Goal: Information Seeking & Learning: Learn about a topic

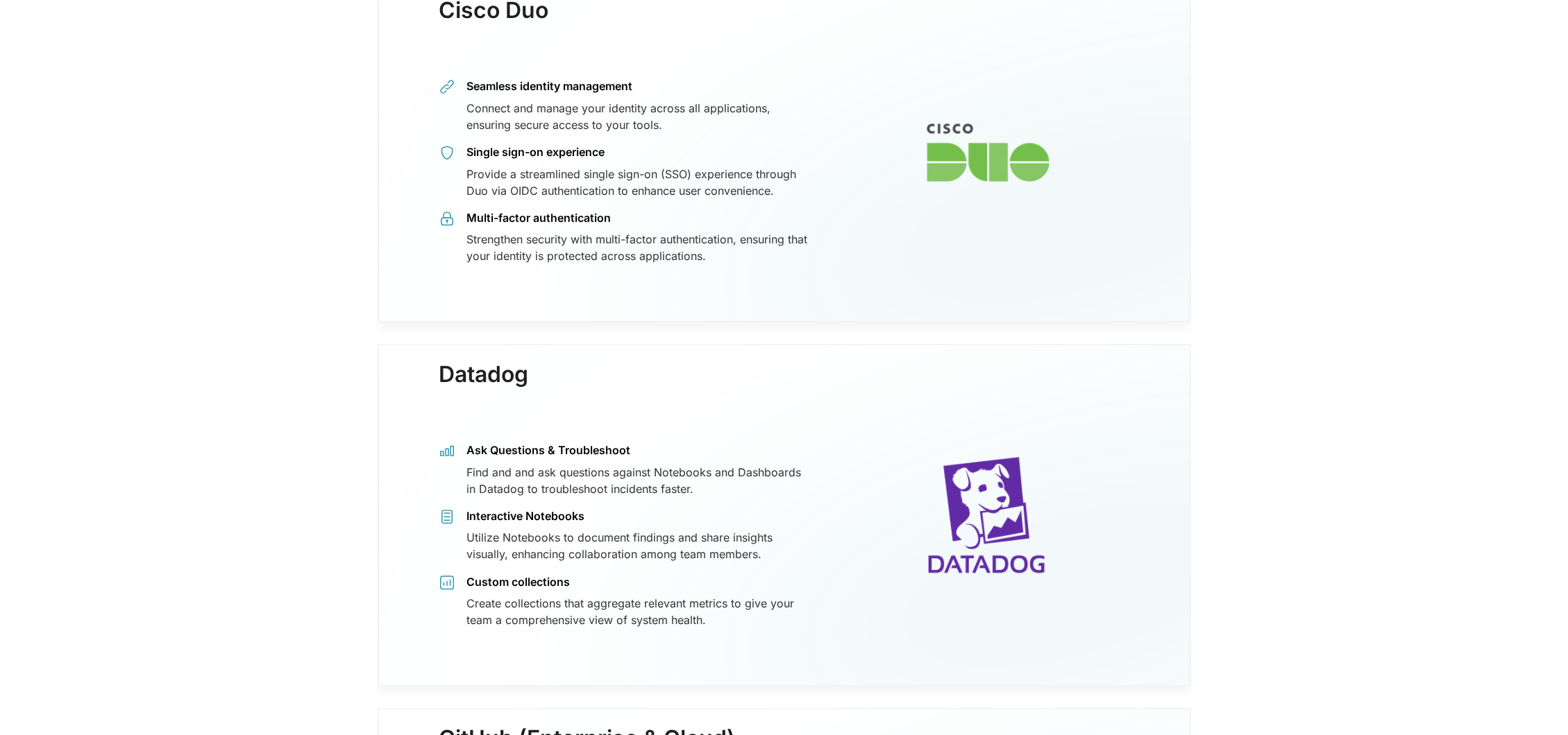
scroll to position [11179, 0]
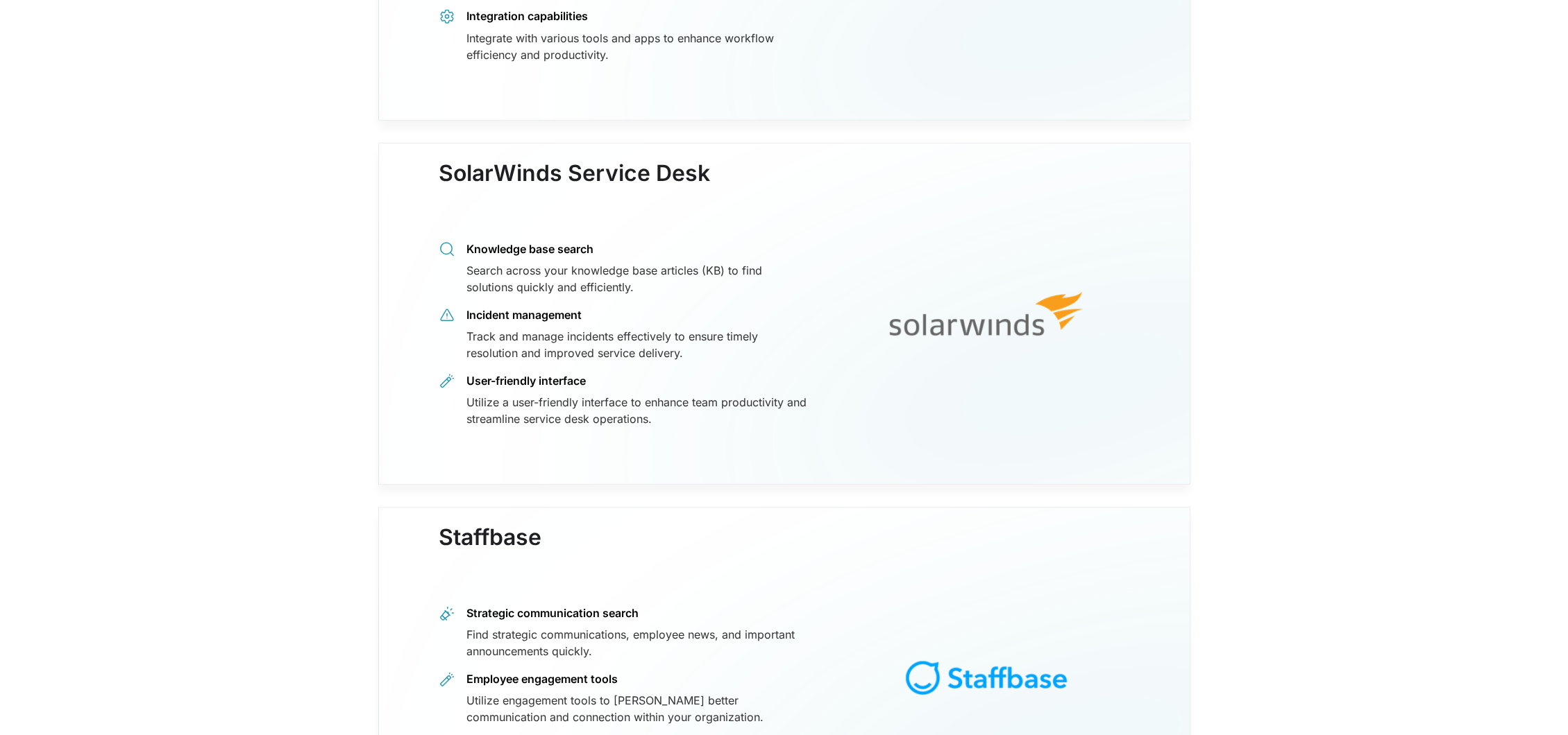
click at [611, 606] on div "Strategic communication search Find strategic communications, employee news, an…" at bounding box center [624, 698] width 372 height 186
click at [508, 627] on div "Find strategic communications, employee news, and important announcements quick…" at bounding box center [639, 643] width 345 height 33
drag, startPoint x: 508, startPoint y: 474, endPoint x: 576, endPoint y: 544, distance: 97.6
click at [509, 627] on div "Find strategic communications, employee news, and important announcements quick…" at bounding box center [639, 643] width 345 height 33
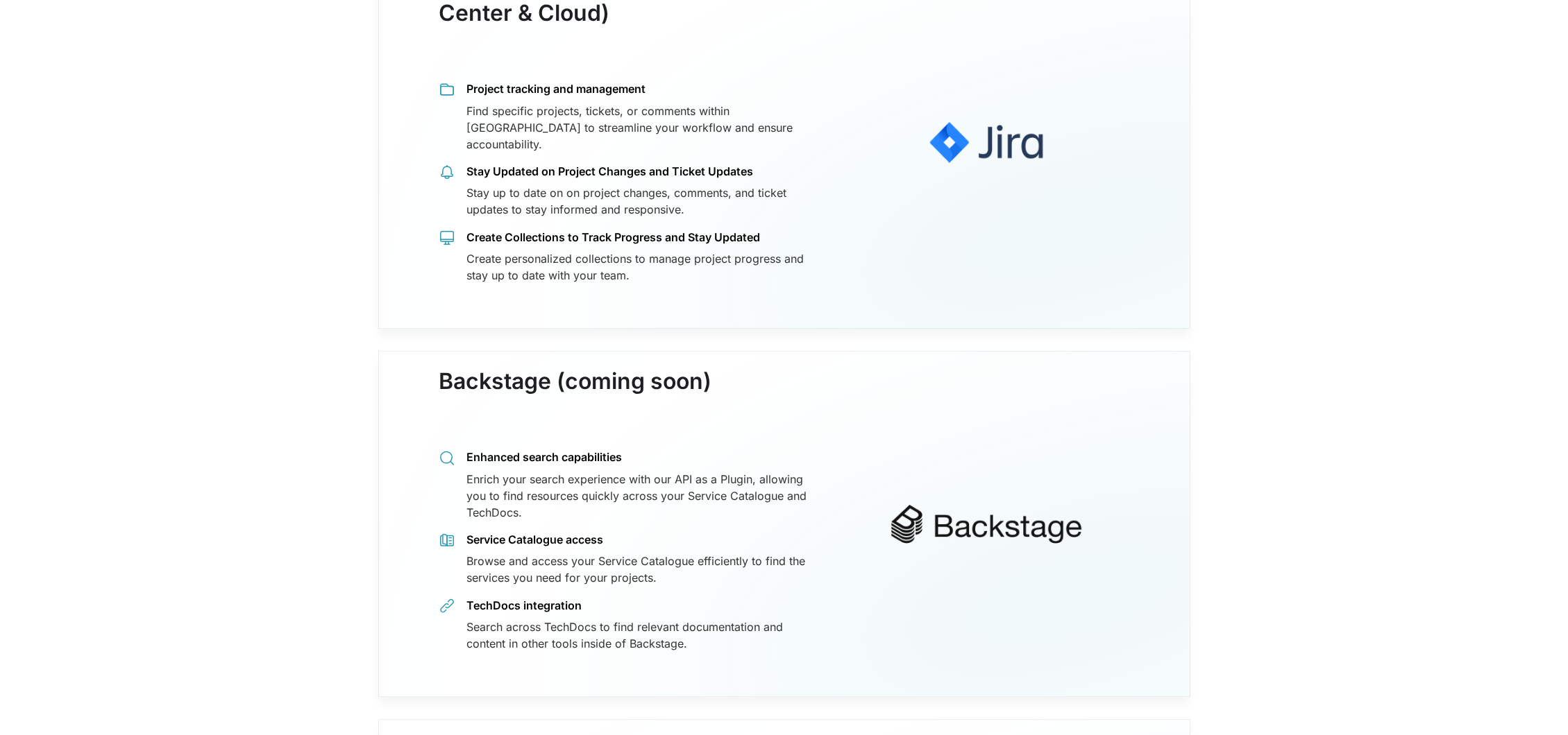
scroll to position [0, 0]
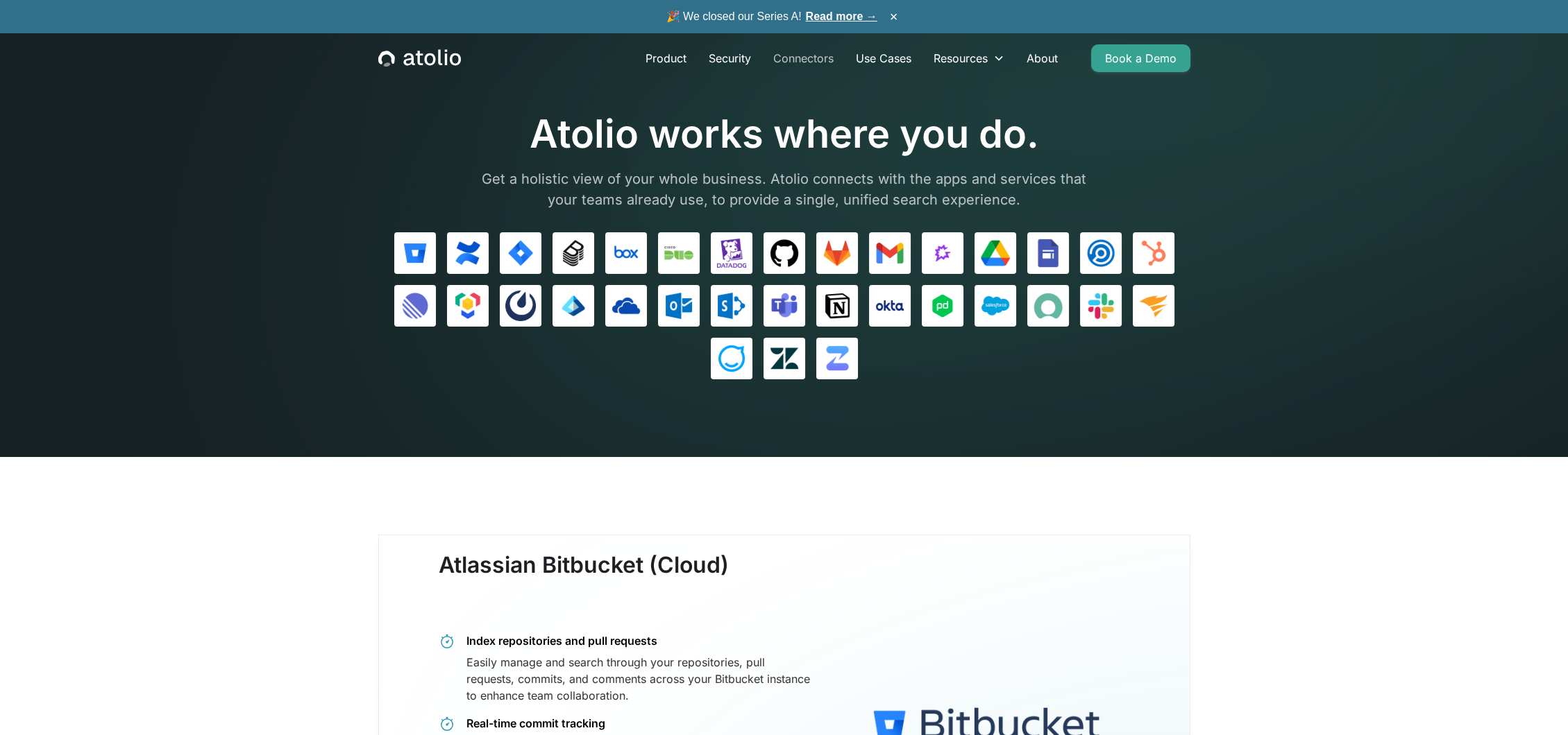
click at [821, 55] on link "Connectors" at bounding box center [803, 57] width 83 height 27
click at [737, 356] on img at bounding box center [731, 358] width 29 height 29
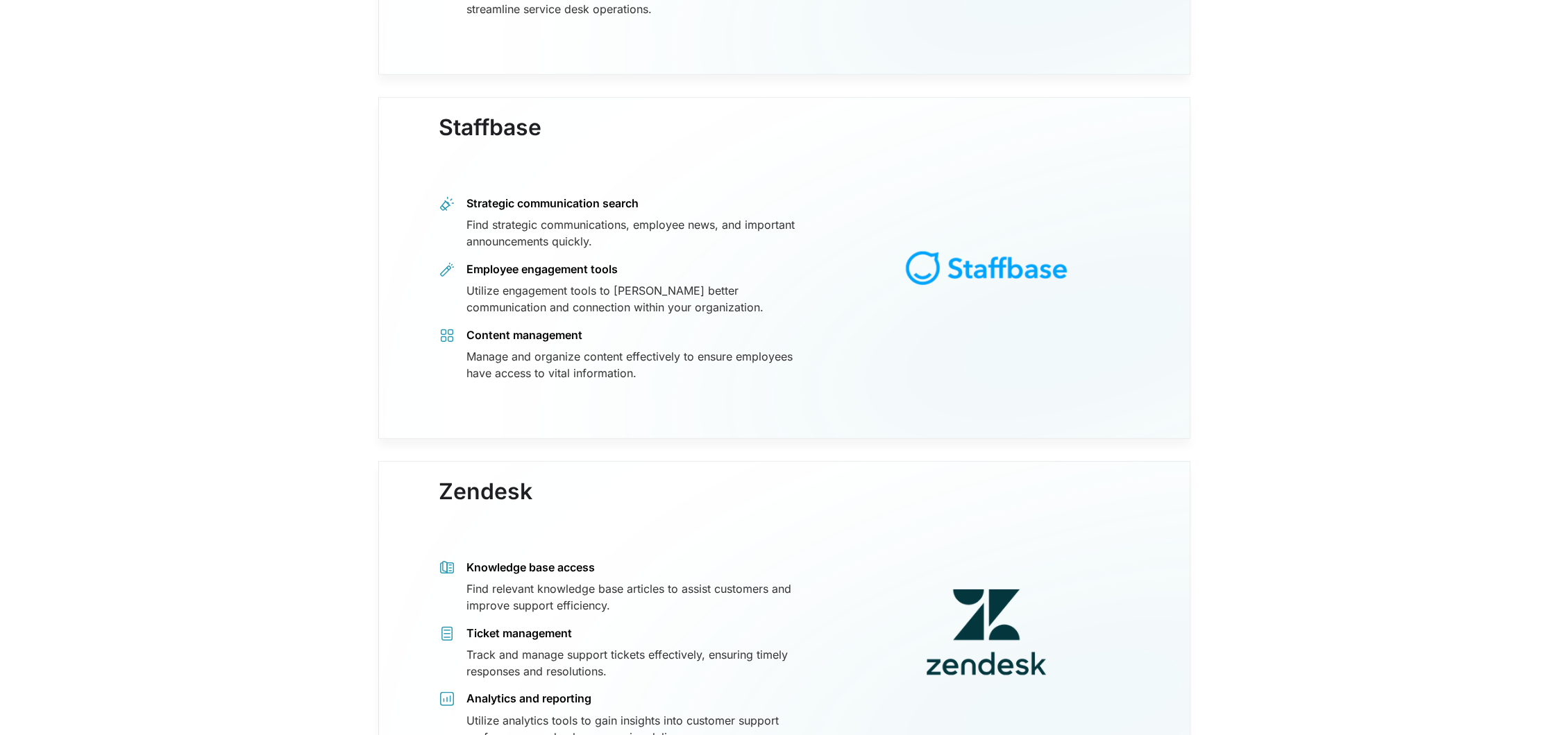
scroll to position [11621, 0]
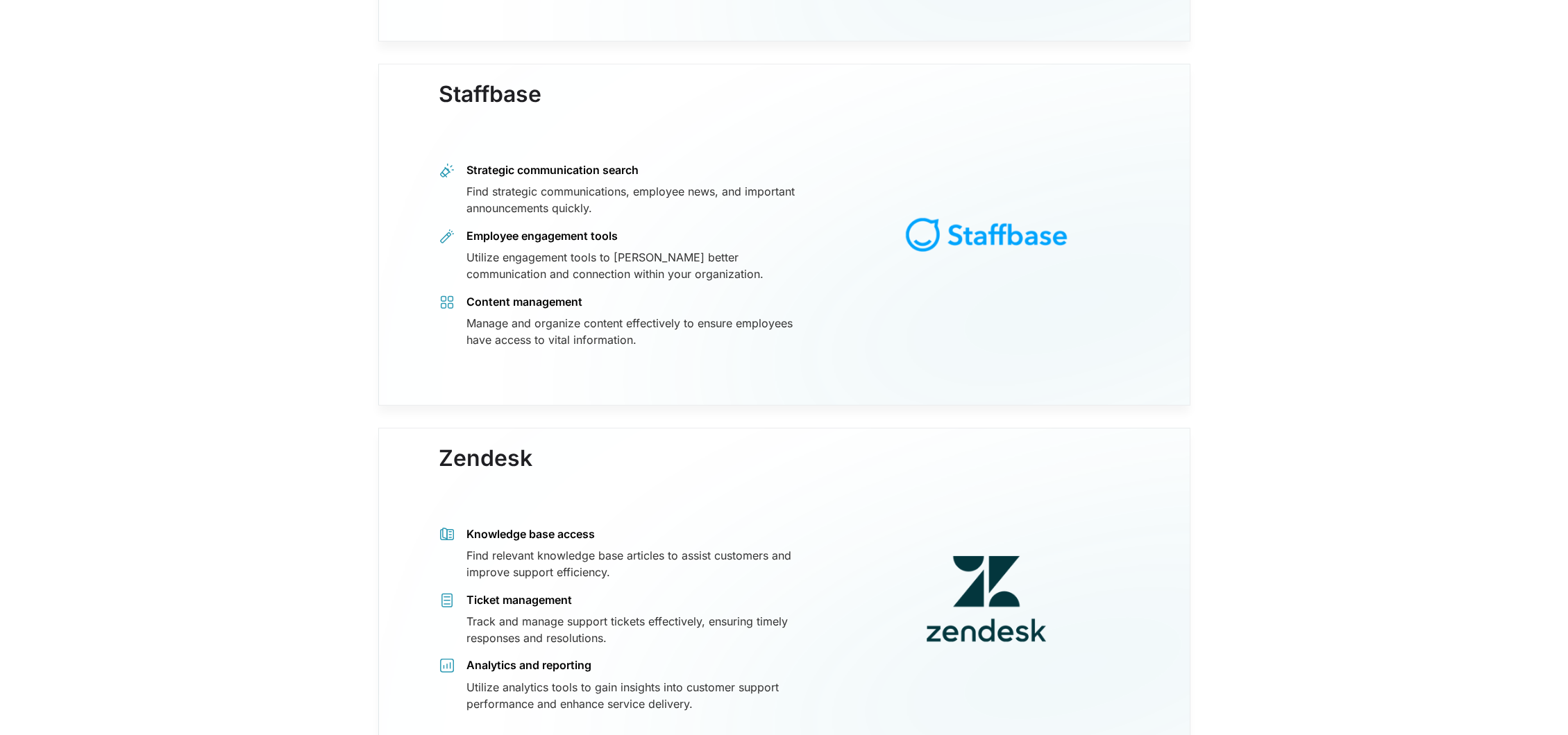
click at [617, 315] on div "Manage and organize content effectively to ensure employees have access to vita…" at bounding box center [639, 331] width 345 height 33
click at [588, 294] on div "Content management Manage and organize content effectively to ensure employees …" at bounding box center [639, 320] width 345 height 54
click at [486, 183] on div "Find strategic communications, employee news, and important announcements quick…" at bounding box center [639, 199] width 345 height 33
drag, startPoint x: 568, startPoint y: 146, endPoint x: 508, endPoint y: 138, distance: 60.5
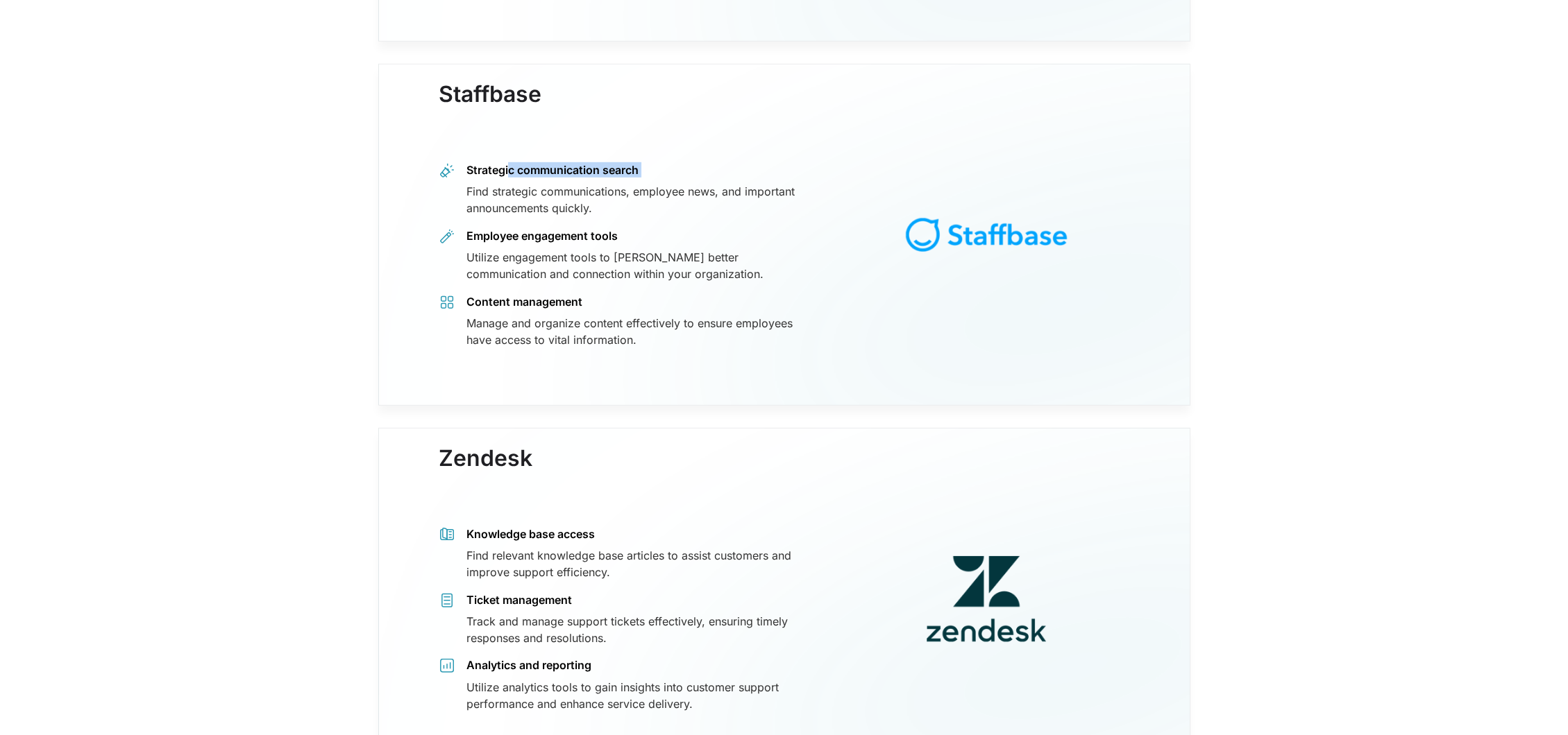
click at [508, 162] on div "Strategic communication search Find strategic communications, employee news, an…" at bounding box center [639, 188] width 345 height 54
click at [603, 162] on div "Strategic communication search" at bounding box center [639, 170] width 345 height 15
click at [636, 249] on div "Utilize engagement tools to [PERSON_NAME] better communication and connection w…" at bounding box center [639, 265] width 345 height 33
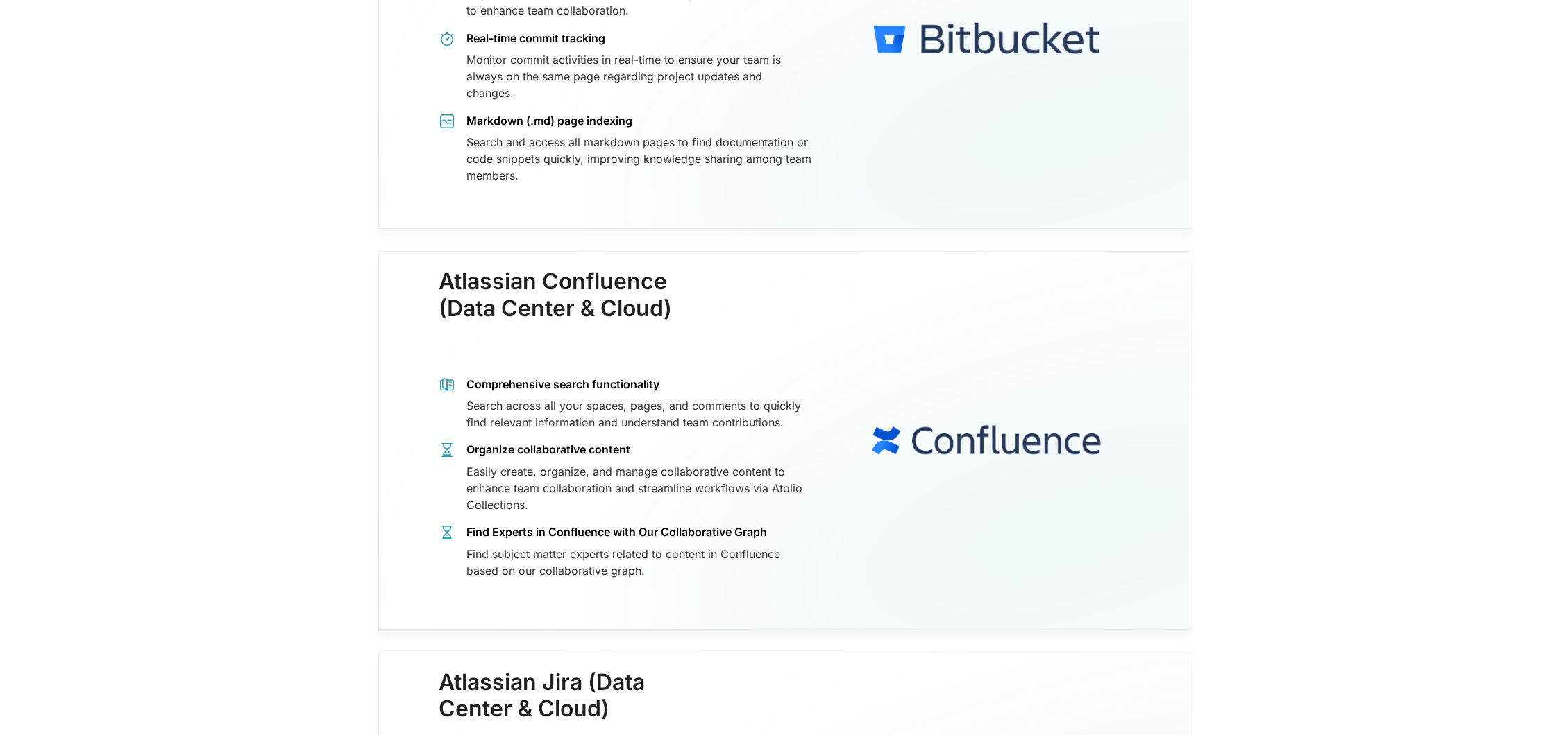
scroll to position [0, 0]
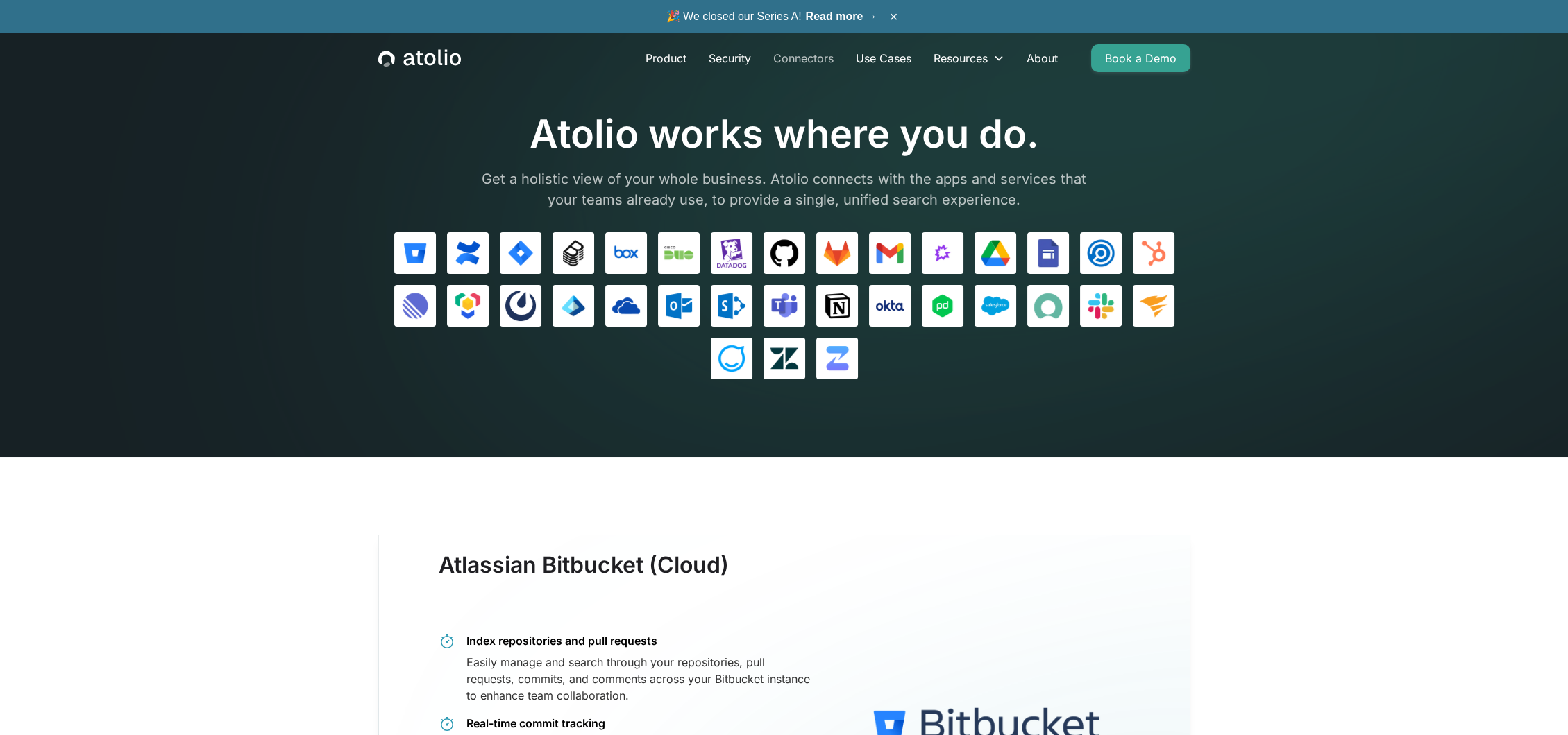
click at [819, 64] on link "Connectors" at bounding box center [803, 57] width 83 height 27
click at [729, 381] on section "Atolio works where you do. Get a holistic view of your whole business. Atolio c…" at bounding box center [784, 228] width 1568 height 457
click at [722, 369] on img at bounding box center [731, 358] width 29 height 29
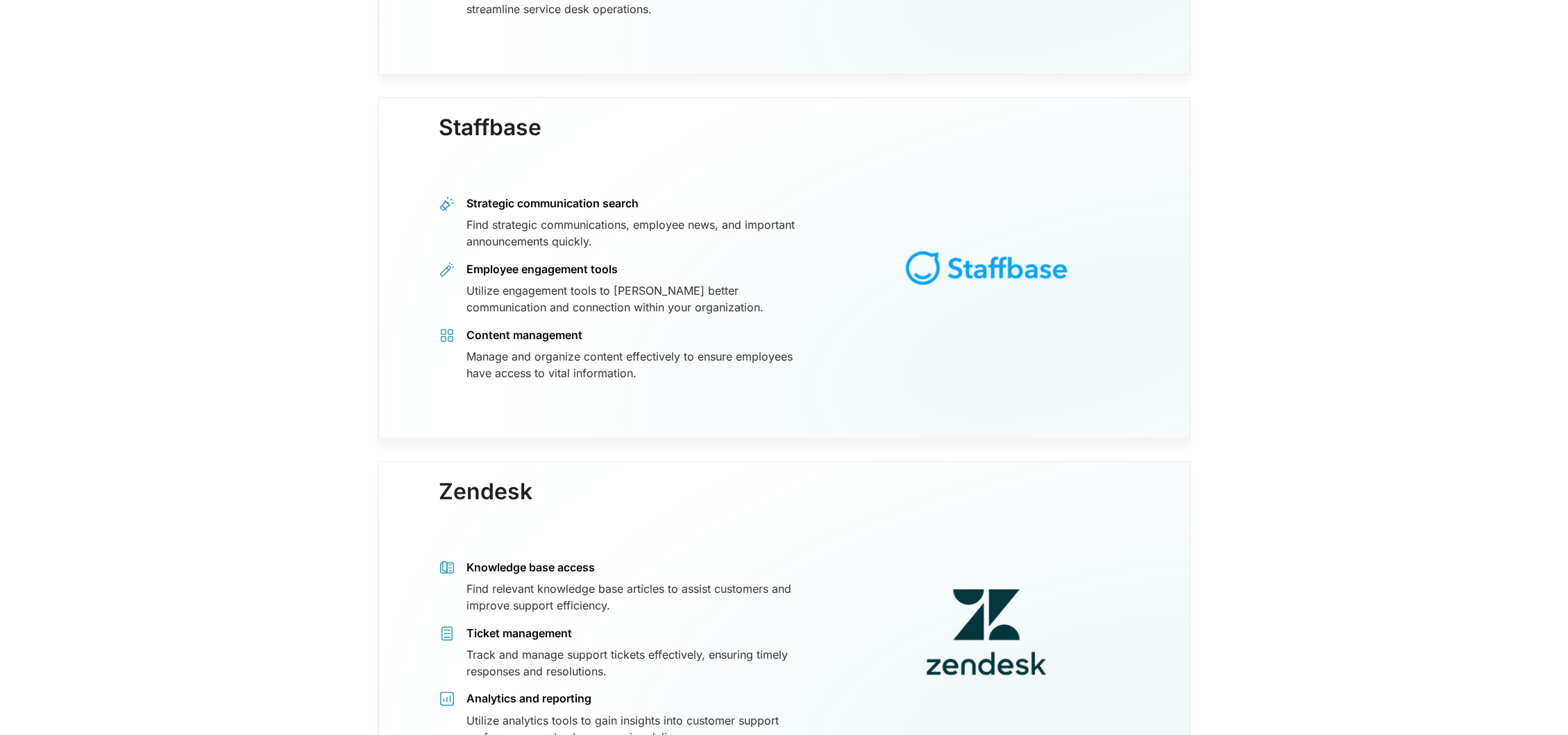
scroll to position [11621, 0]
